Goal: Information Seeking & Learning: Learn about a topic

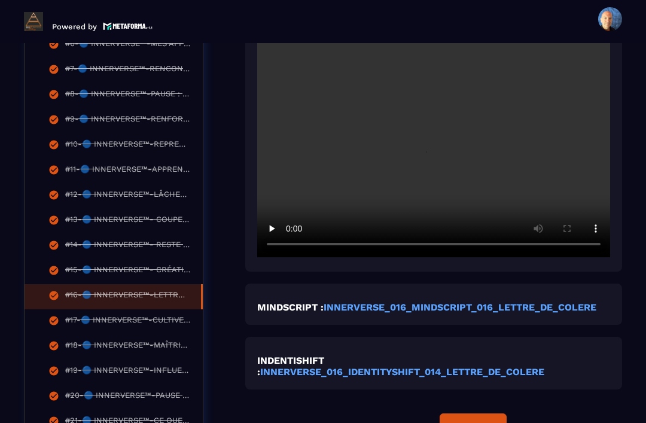
scroll to position [501, 0]
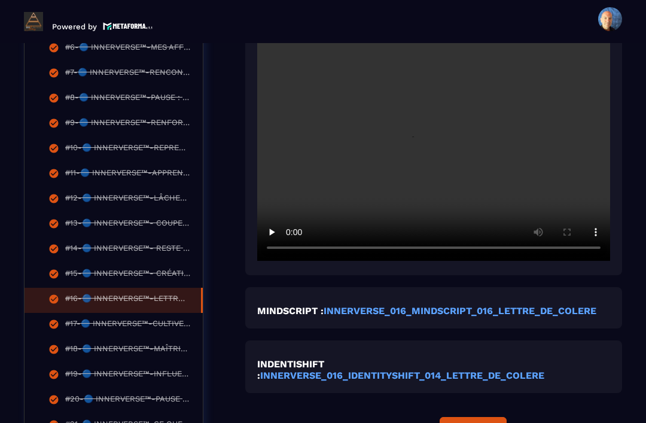
click at [434, 167] on video at bounding box center [433, 143] width 353 height 235
click at [458, 184] on video at bounding box center [433, 143] width 353 height 235
click at [433, 154] on video at bounding box center [433, 143] width 353 height 235
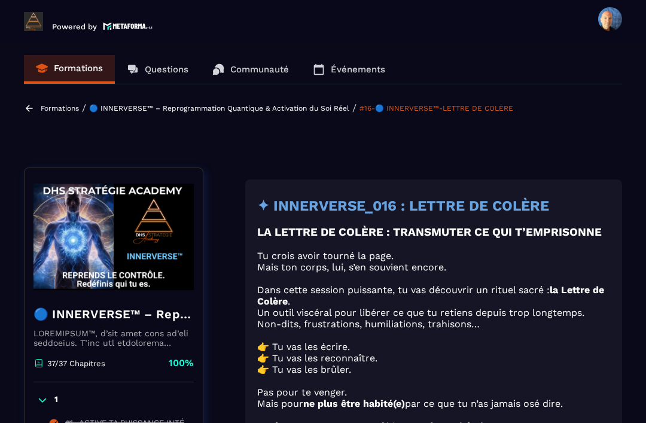
scroll to position [0, 0]
click at [84, 68] on p "Formations" at bounding box center [78, 68] width 49 height 11
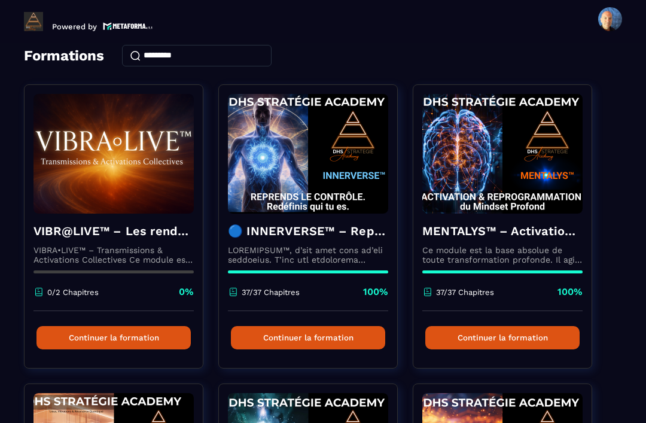
scroll to position [59, 0]
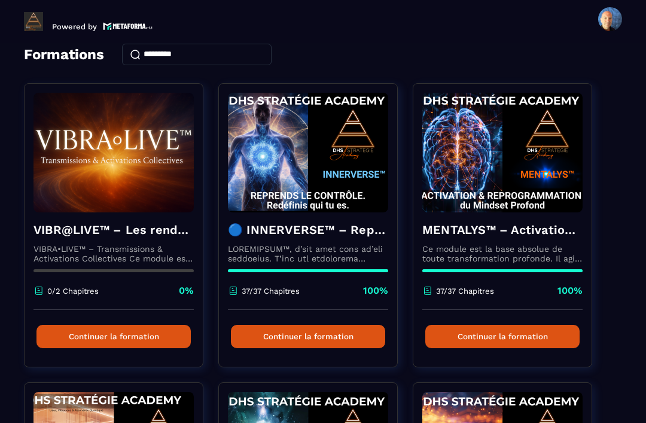
click at [353, 257] on p at bounding box center [308, 253] width 160 height 19
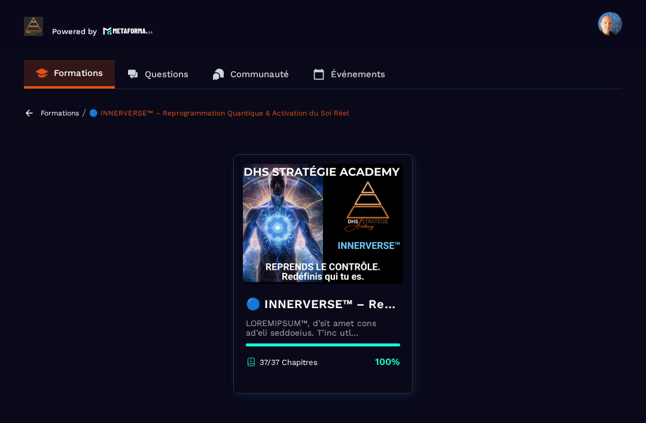
click at [29, 117] on icon at bounding box center [29, 113] width 11 height 11
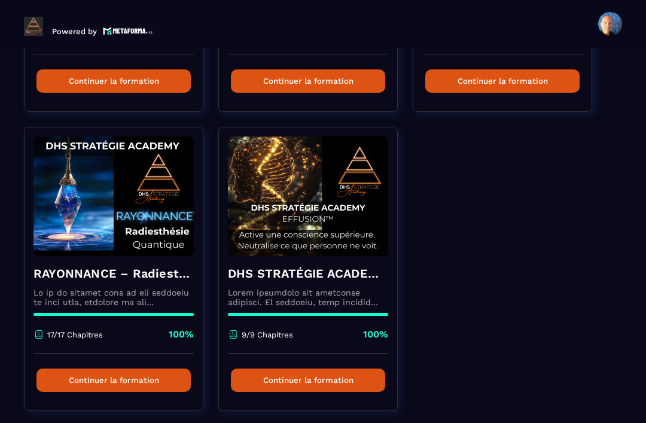
scroll to position [617, 0]
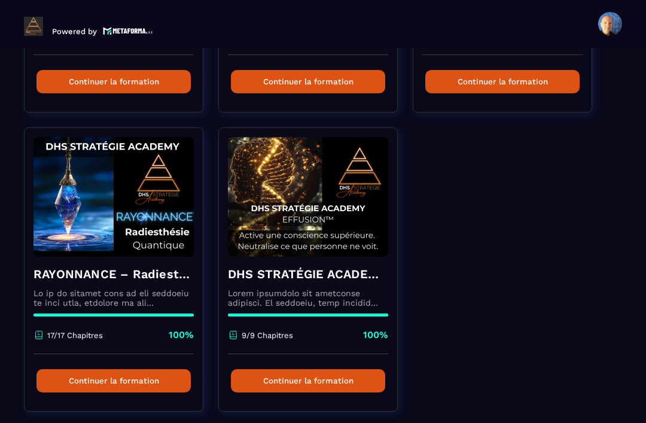
click at [333, 289] on div "DHS STRATÉGIE ACADEMY™ – EFFUSION 9/9 Chapitres 100%" at bounding box center [308, 304] width 178 height 97
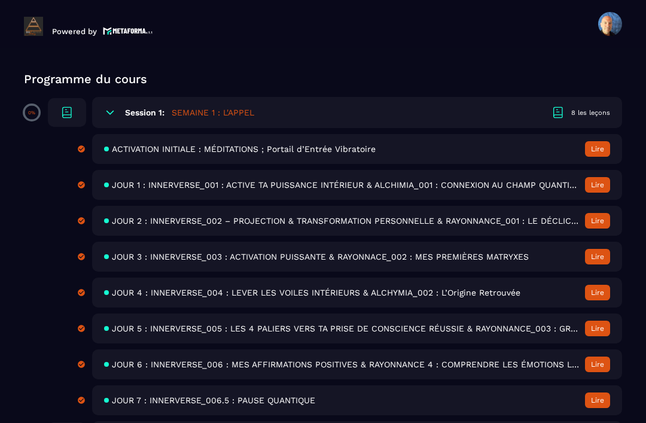
scroll to position [359, 0]
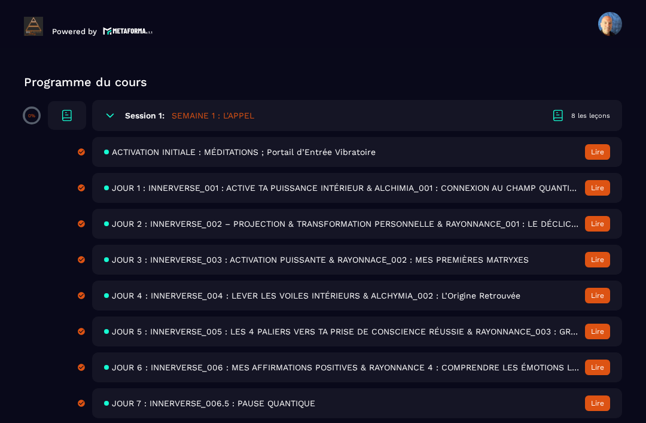
click at [357, 158] on div "ACTIVATION INITIALE : MÉDITATIONS ; Portail d’Entrée Vibratoire Lire" at bounding box center [357, 152] width 530 height 30
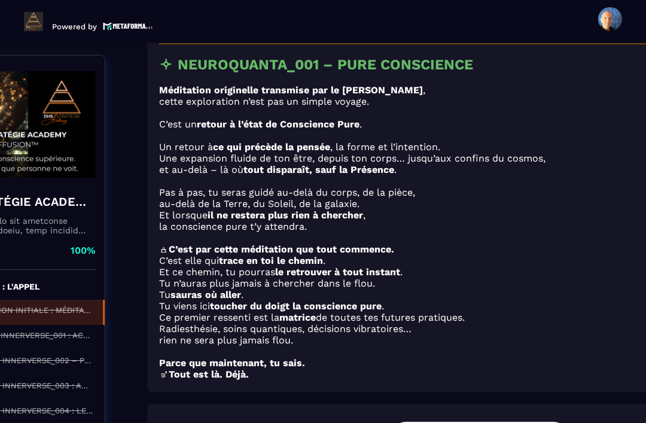
scroll to position [304, 97]
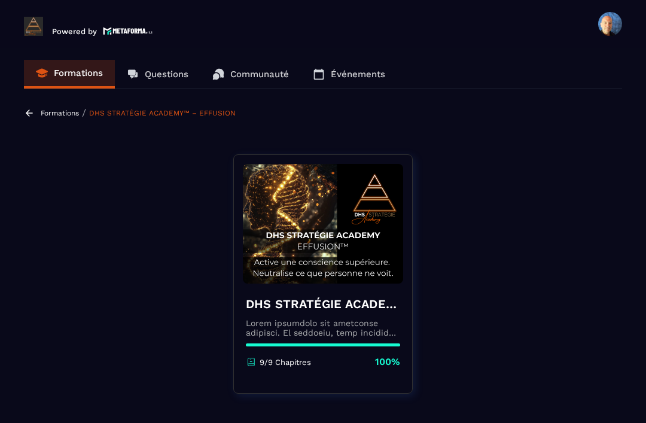
click at [368, 309] on h4 "DHS STRATÉGIE ACADEMY™ – EFFUSION" at bounding box center [323, 303] width 154 height 17
click at [363, 315] on div "DHS STRATÉGIE ACADEMY™ – EFFUSION 9/9 Chapitres 100%" at bounding box center [323, 331] width 178 height 97
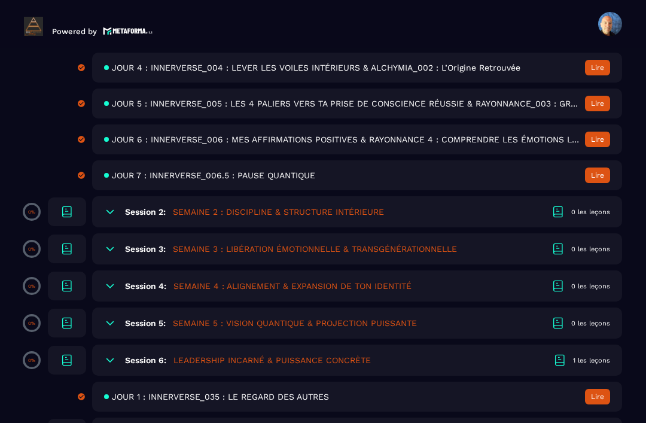
scroll to position [588, 0]
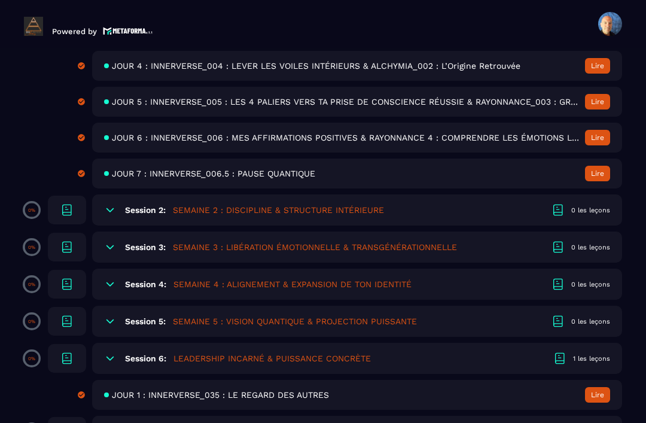
click at [329, 390] on span "JOUR 1 : INNERVERSE_035 : LE REGARD DES AUTRES" at bounding box center [220, 395] width 217 height 10
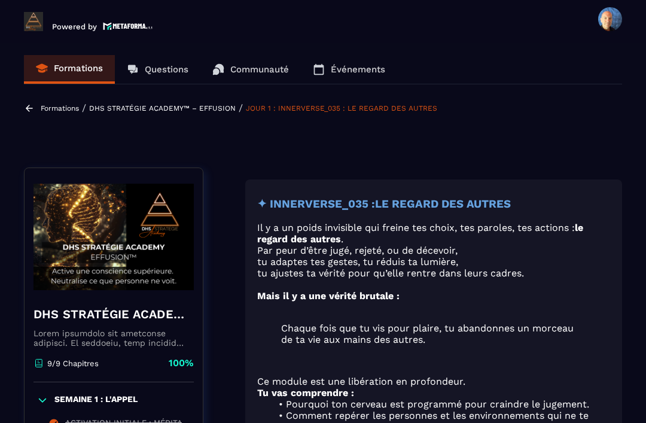
click at [57, 104] on p "Formations" at bounding box center [60, 108] width 38 height 8
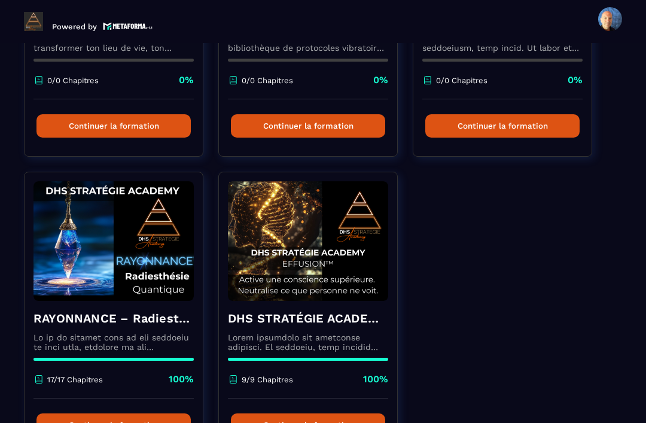
scroll to position [582, 0]
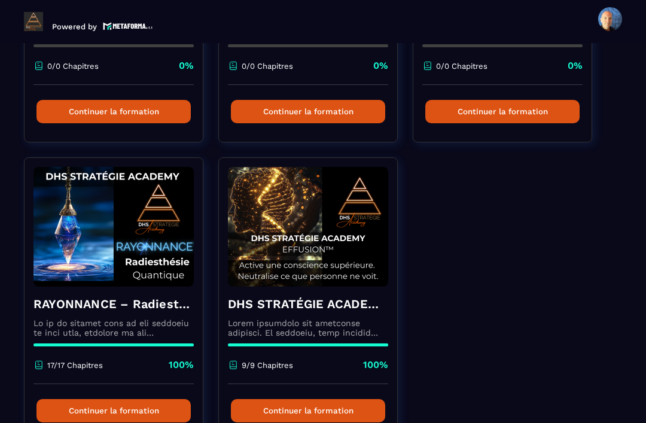
click at [118, 295] on h4 "RAYONNANCE – Radiesthésie Quantique™ - DHS Strategie Academy" at bounding box center [113, 303] width 160 height 17
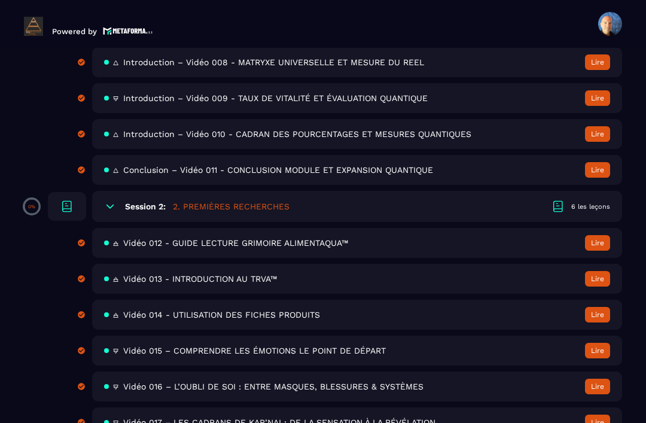
scroll to position [699, 0]
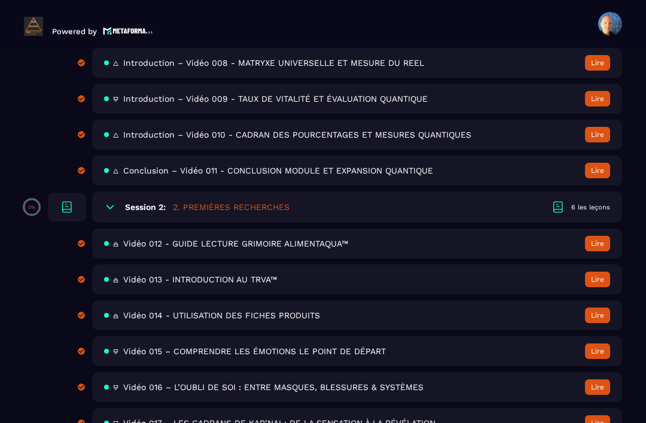
click at [245, 408] on div "🜃 Vidéo 017 – LES CADRANS DE KAR’NAI : DE LA SENSATION À LA RÉVÉLATION. [GEOGRA…" at bounding box center [357, 423] width 530 height 30
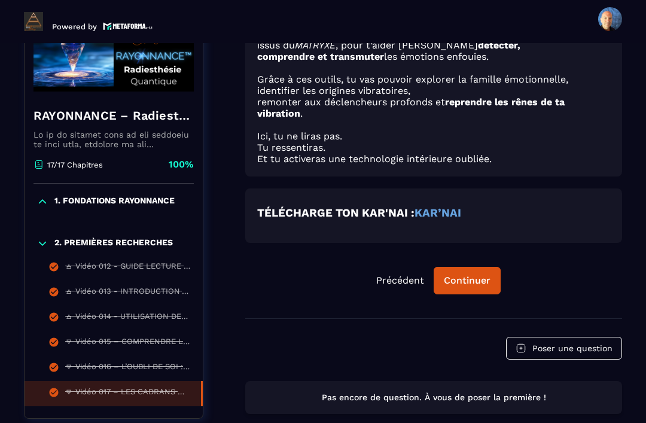
scroll to position [745, 0]
click at [445, 206] on strong "KAR’NAI" at bounding box center [437, 212] width 47 height 13
